Goal: Task Accomplishment & Management: Use online tool/utility

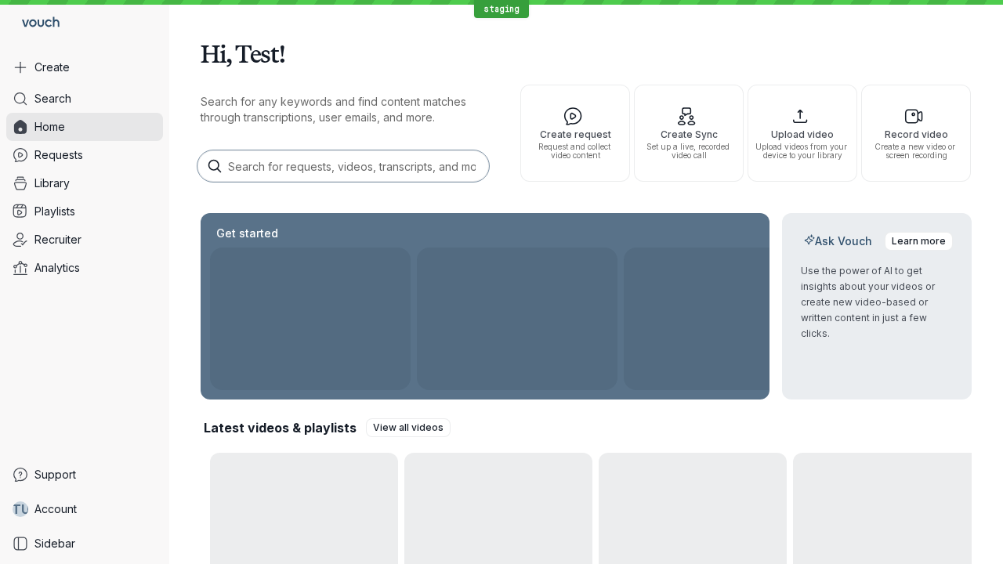
click at [85, 67] on button "Create" at bounding box center [84, 67] width 157 height 28
